Goal: Task Accomplishment & Management: Manage account settings

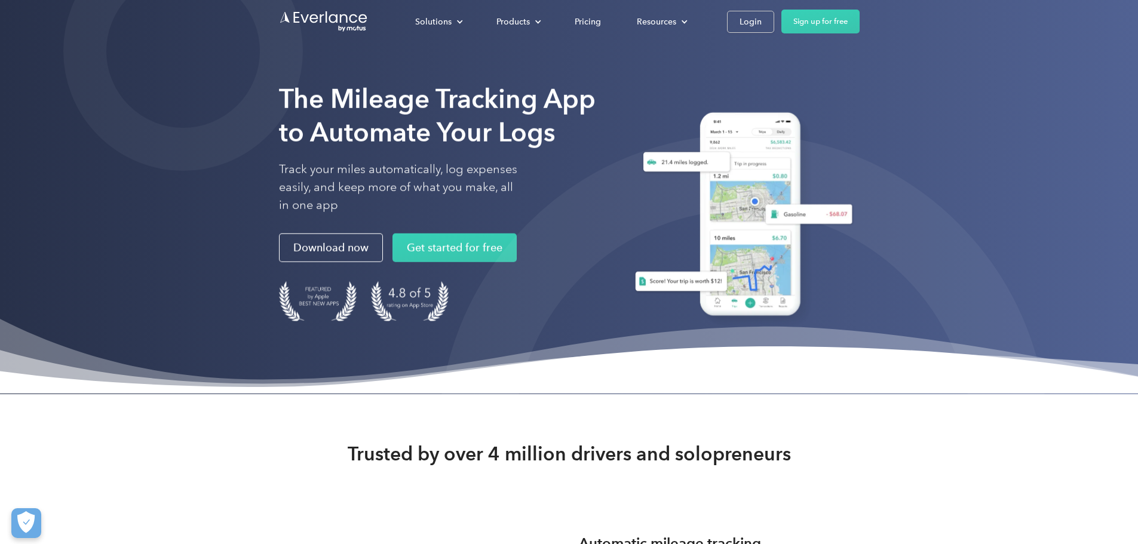
click at [860, 7] on div "Solutions For companies Easy vehicle reimbursements For self-employed Maximize …" at bounding box center [569, 21] width 581 height 43
click at [774, 11] on link "Login" at bounding box center [750, 22] width 47 height 22
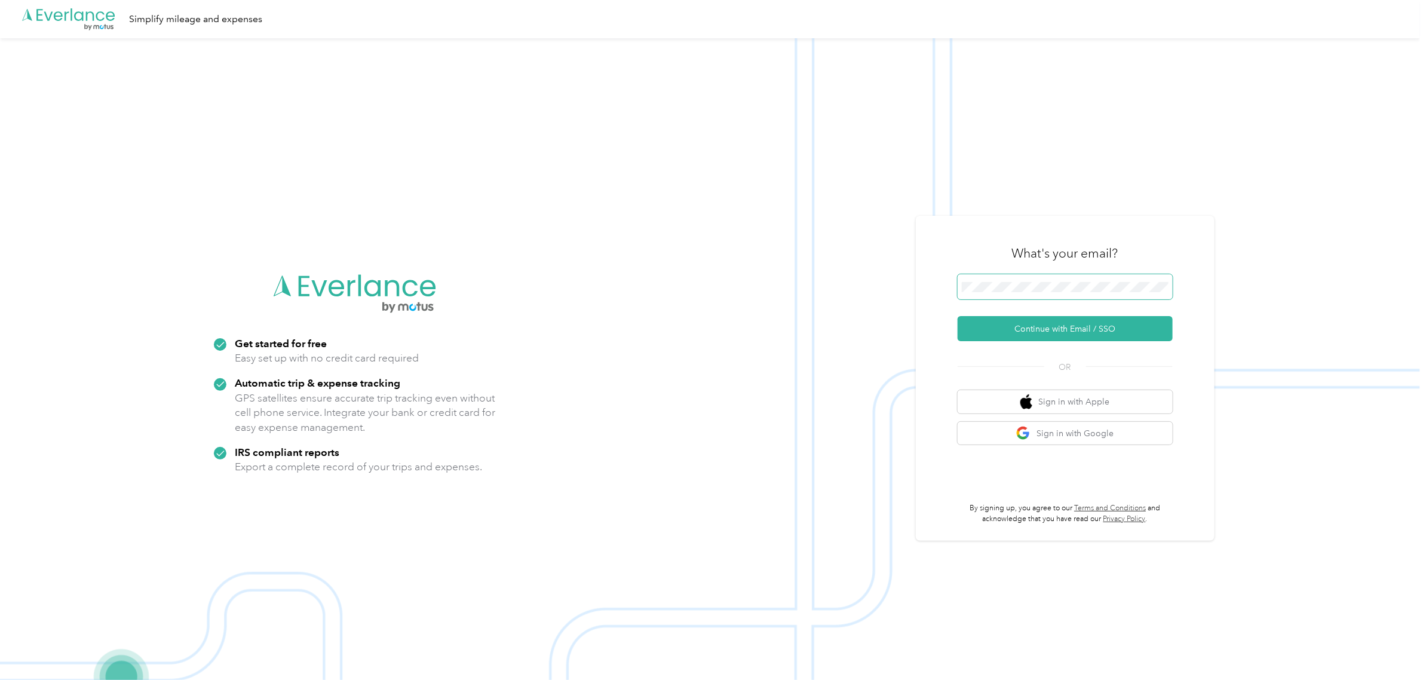
click at [1047, 294] on span at bounding box center [1065, 286] width 215 height 25
click at [1093, 333] on button "Continue with Email / SSO" at bounding box center [1065, 328] width 215 height 25
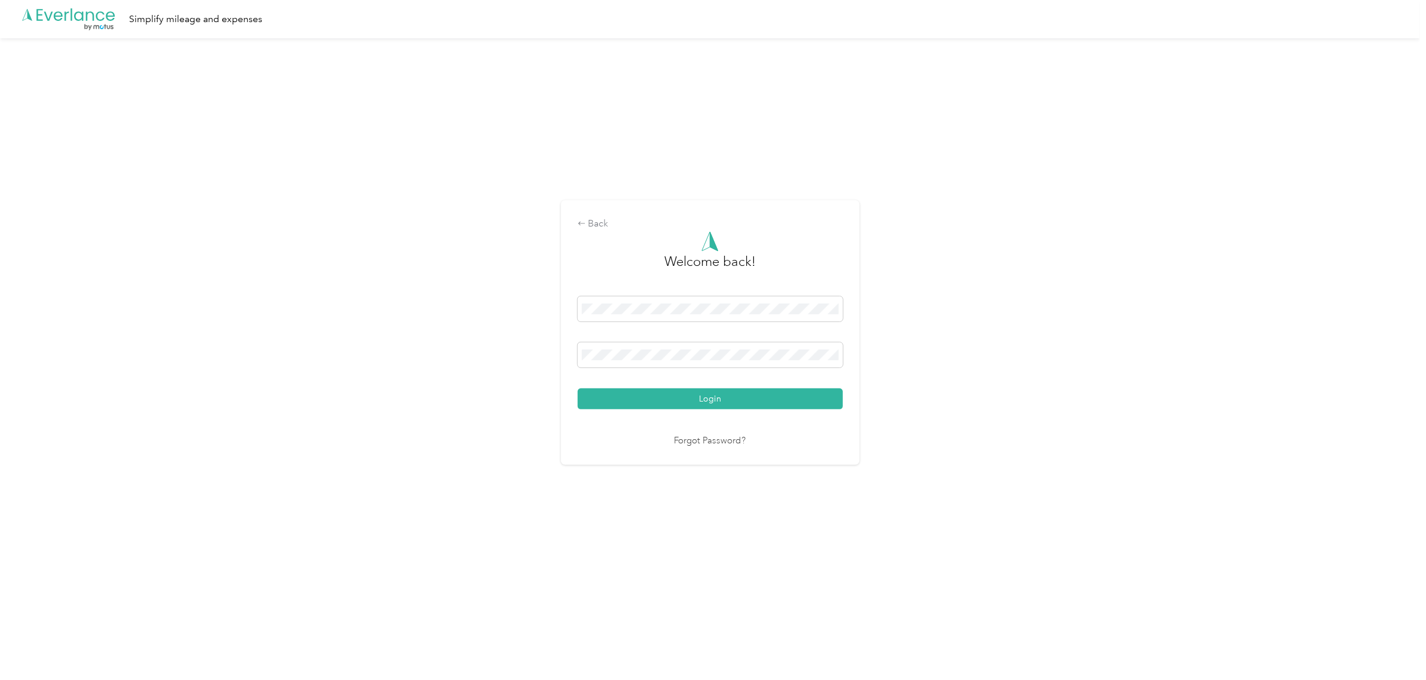
click at [817, 400] on button "Login" at bounding box center [710, 398] width 265 height 21
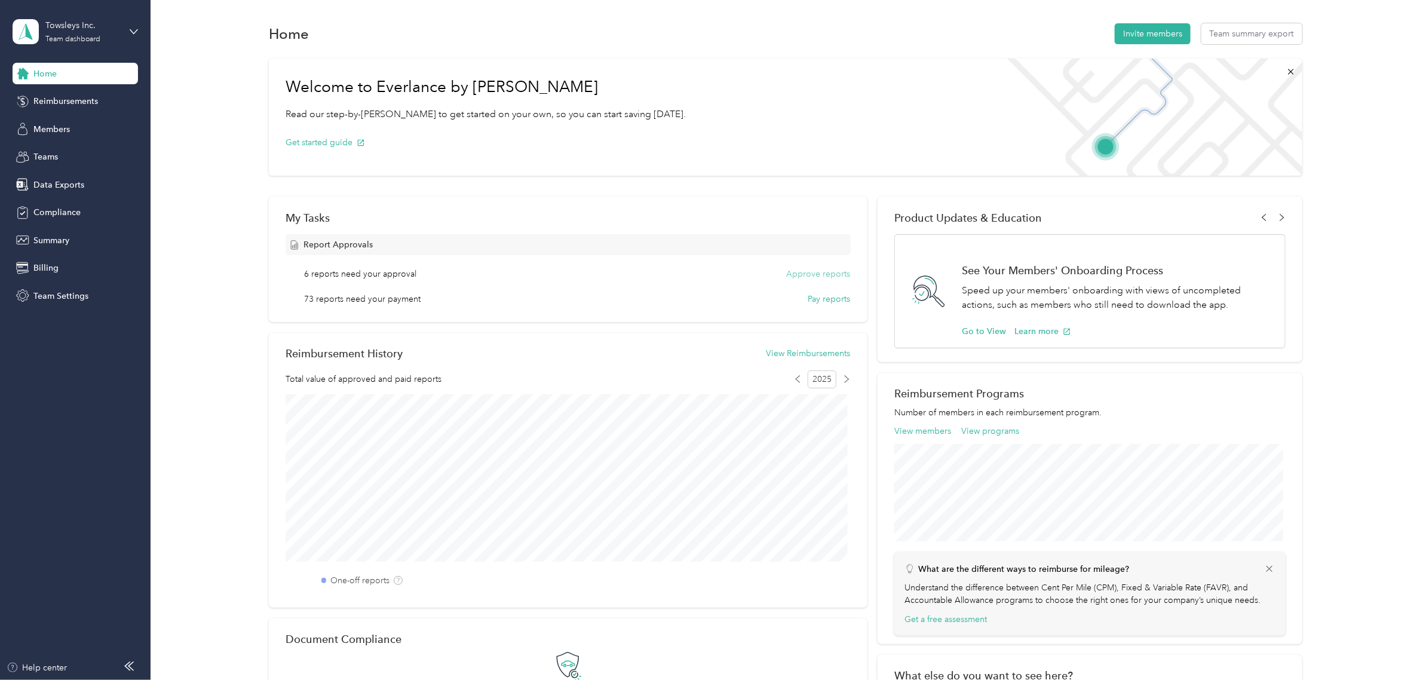
click at [817, 269] on button "Approve reports" at bounding box center [819, 274] width 64 height 13
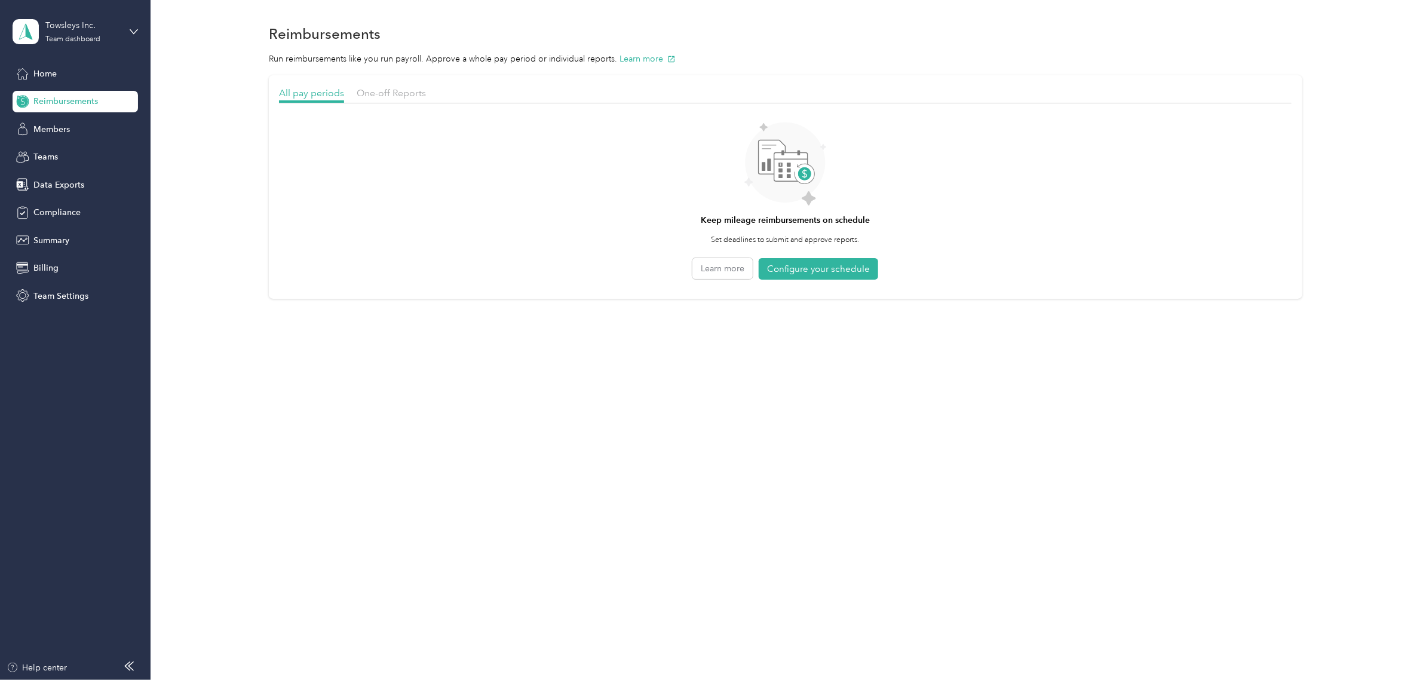
click at [381, 102] on div "All pay periods One-off Reports" at bounding box center [785, 94] width 1012 height 17
click at [376, 88] on span "One-off Reports" at bounding box center [391, 92] width 69 height 11
